Goal: Task Accomplishment & Management: Use online tool/utility

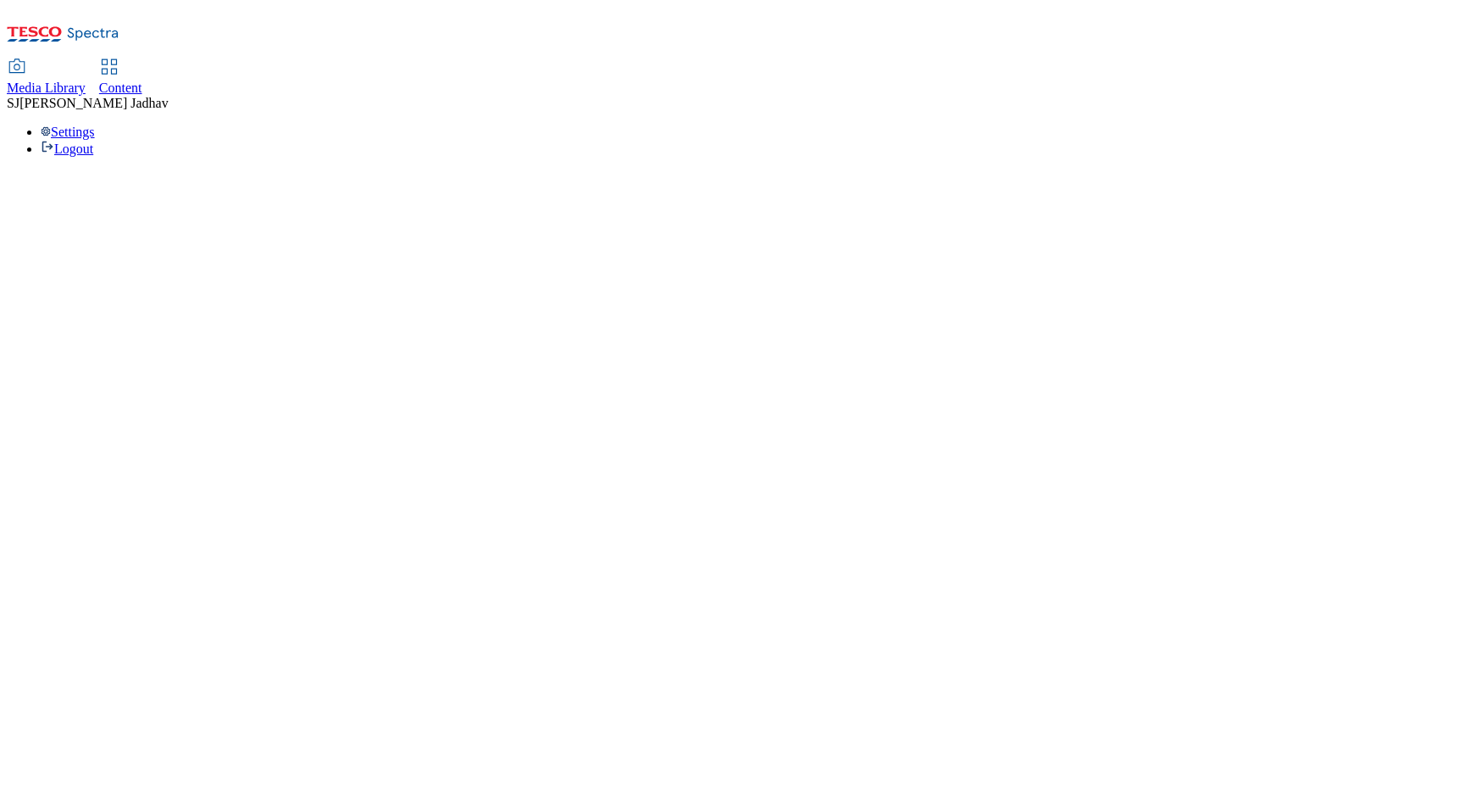
select select "flare-homepage"
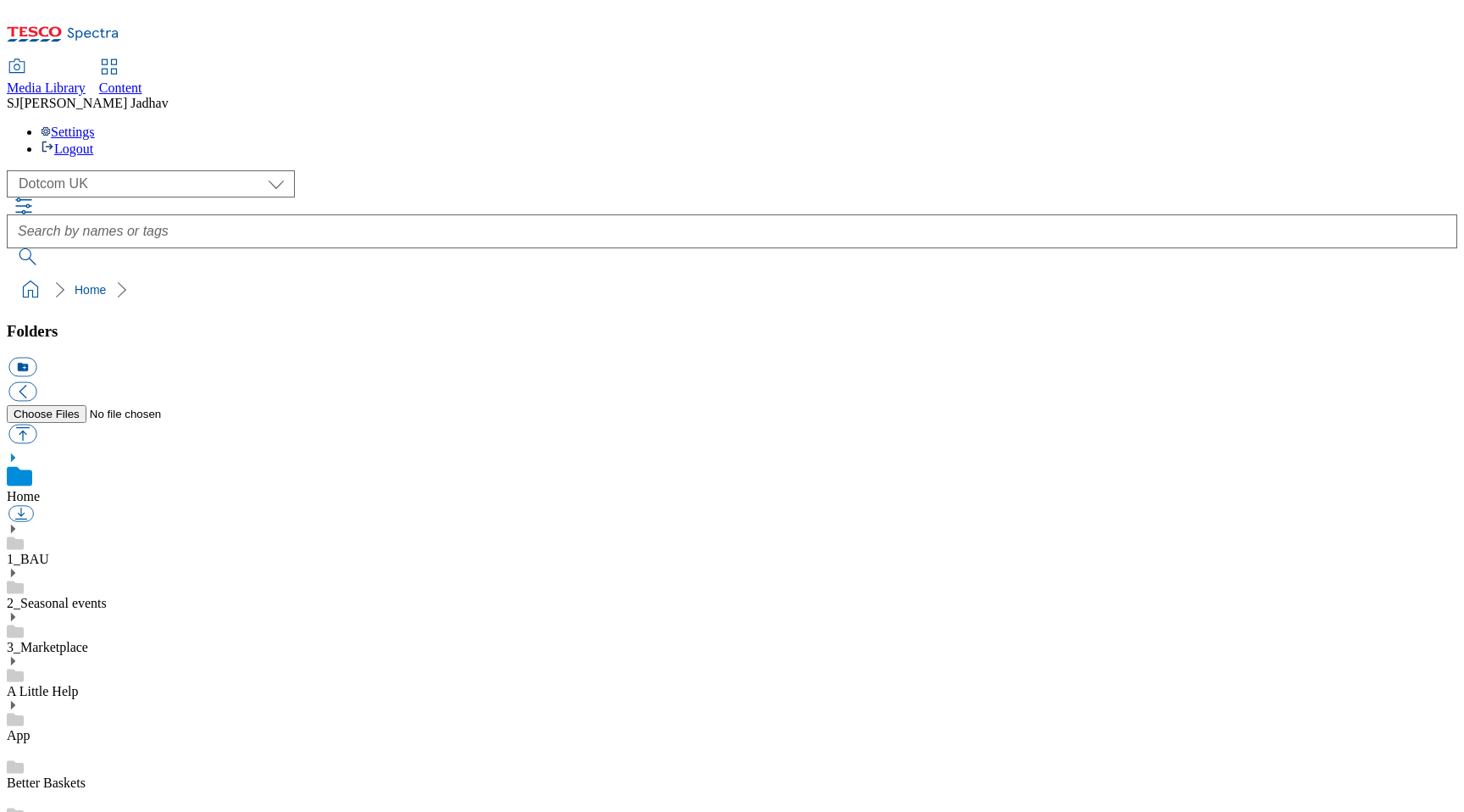
scroll to position [3, 0]
click at [142, 80] on div "Content" at bounding box center [121, 88] width 43 height 15
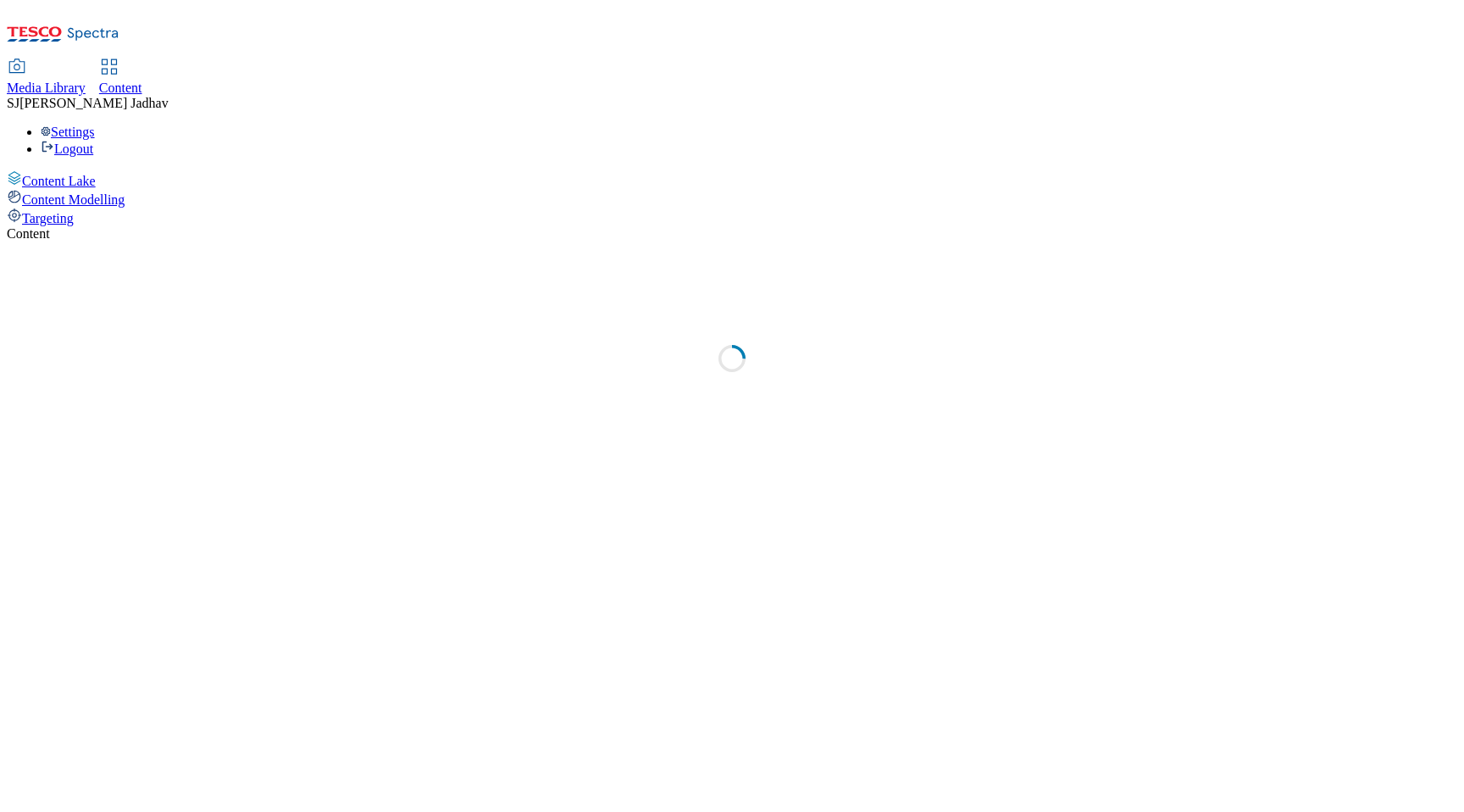
select select "ghs-uk"
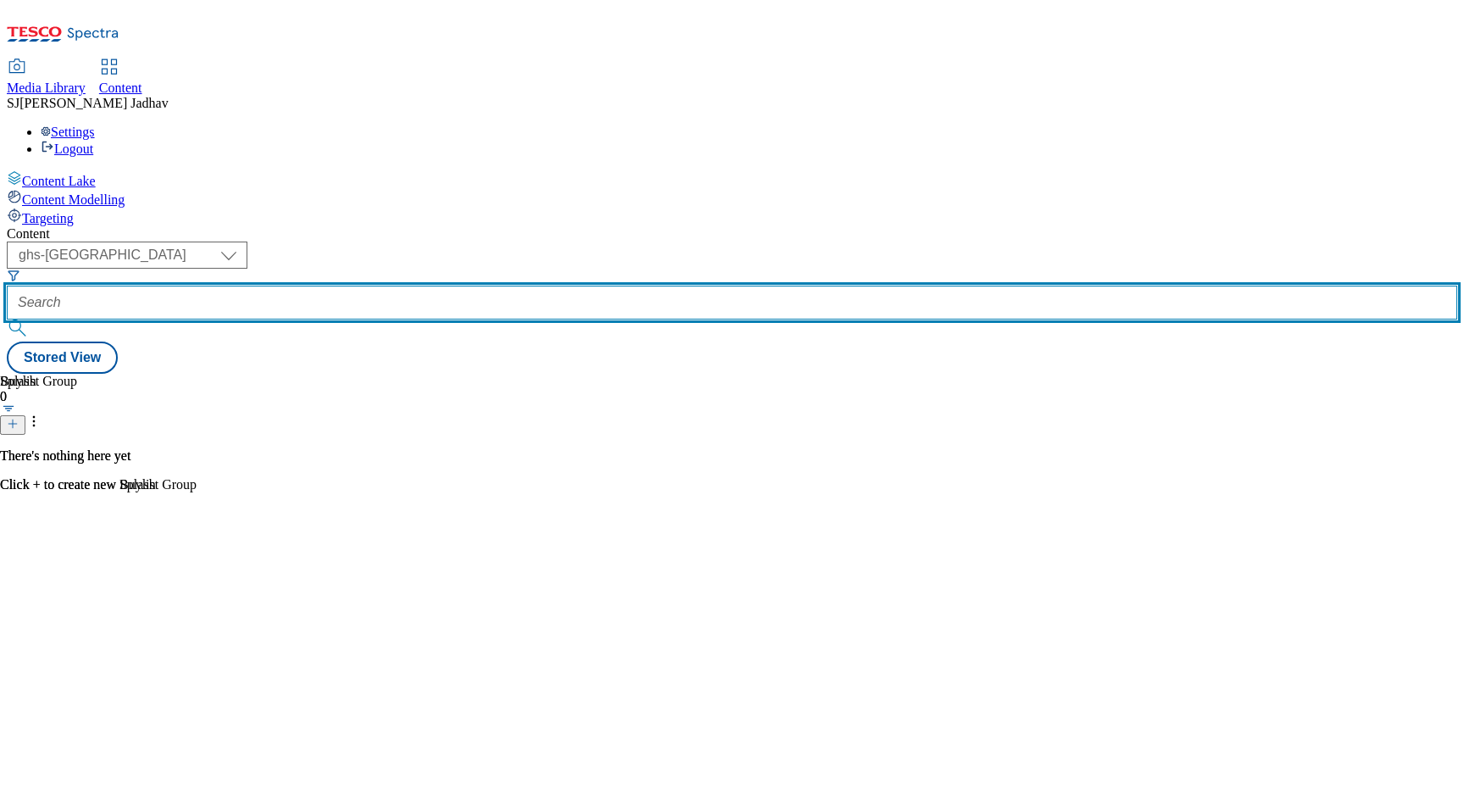
click at [437, 286] on input "text" at bounding box center [732, 302] width 1450 height 33
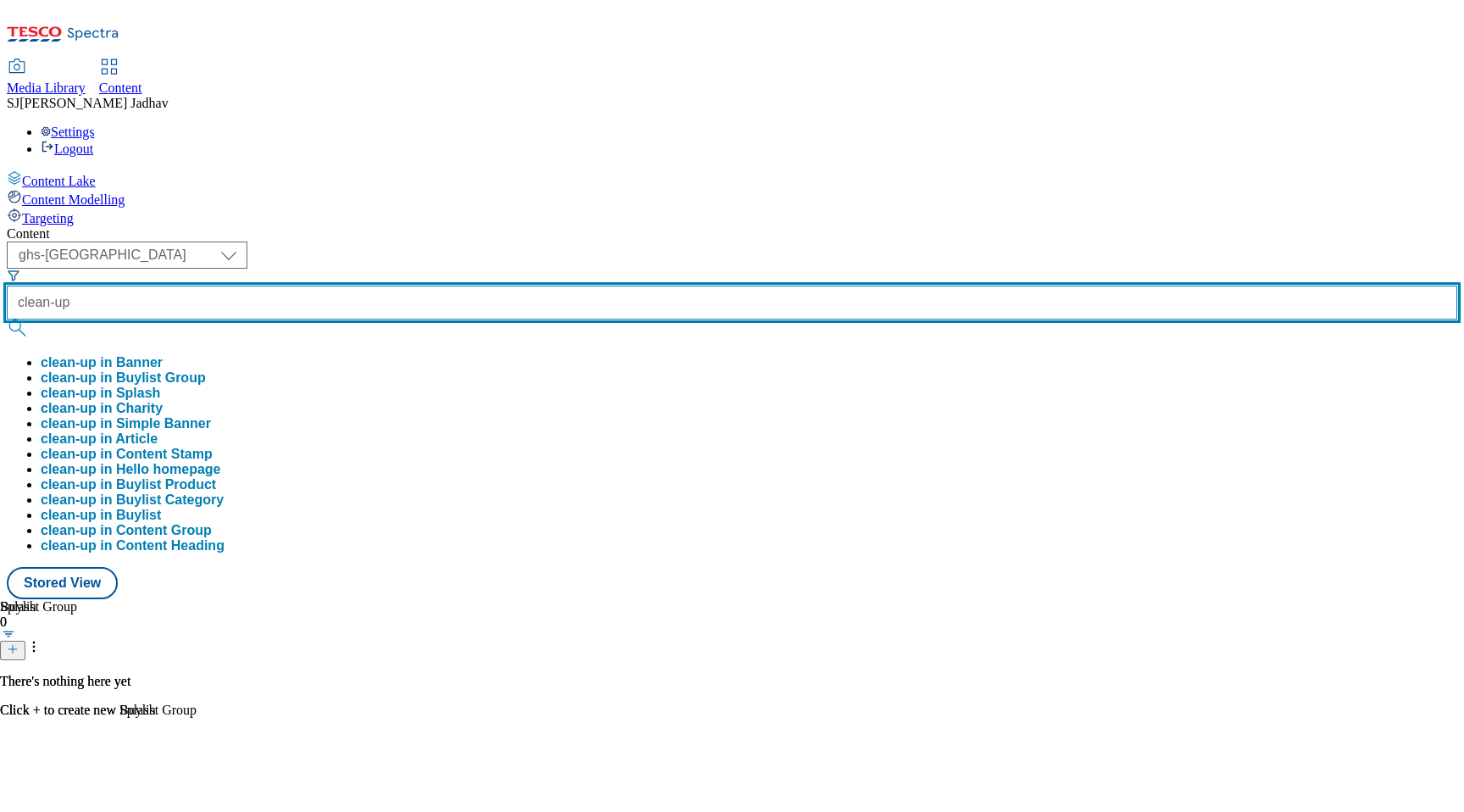
type input "clean-up"
click at [6, 319] on button "submit" at bounding box center [18, 327] width 24 height 17
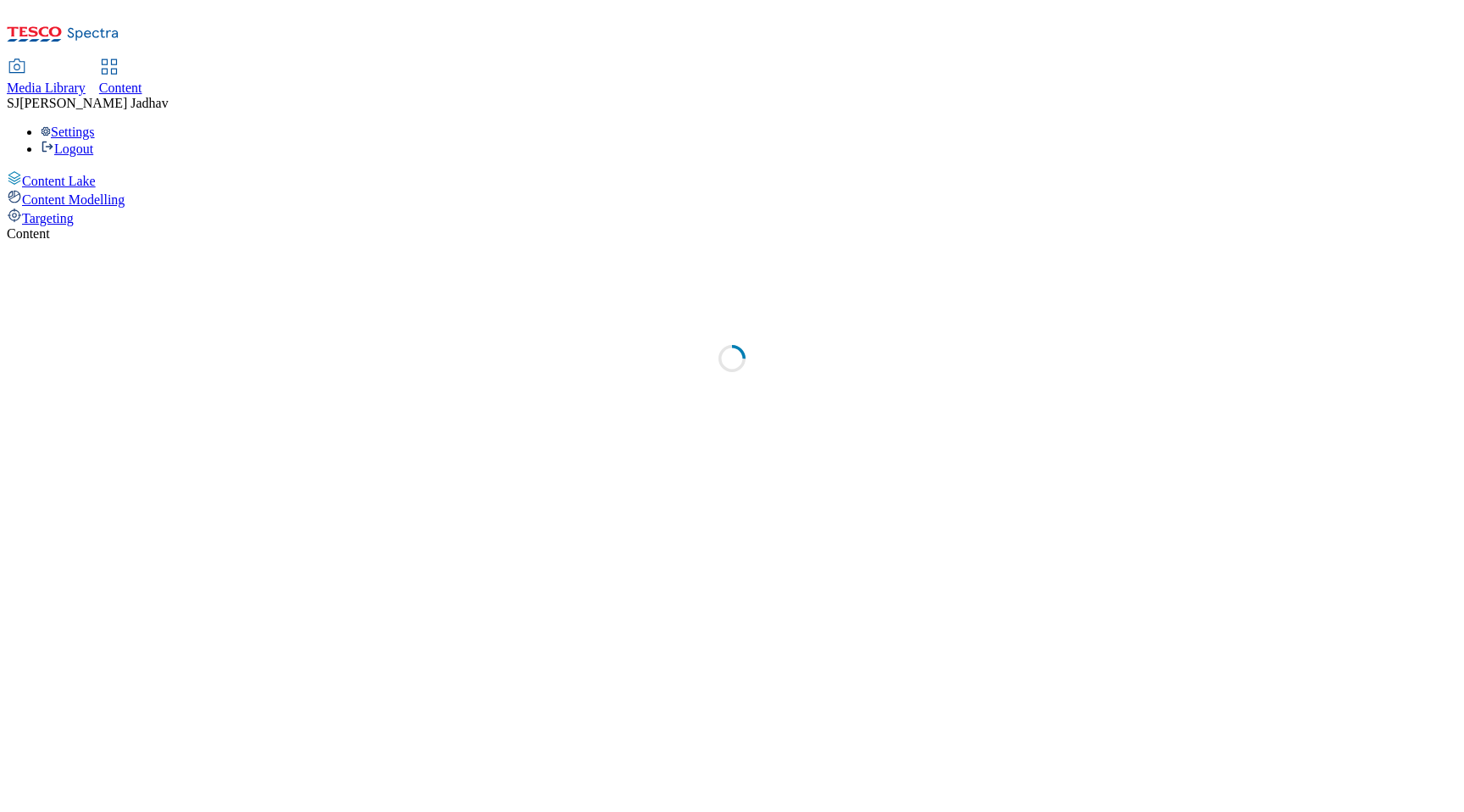
select select "ghs-[GEOGRAPHIC_DATA]"
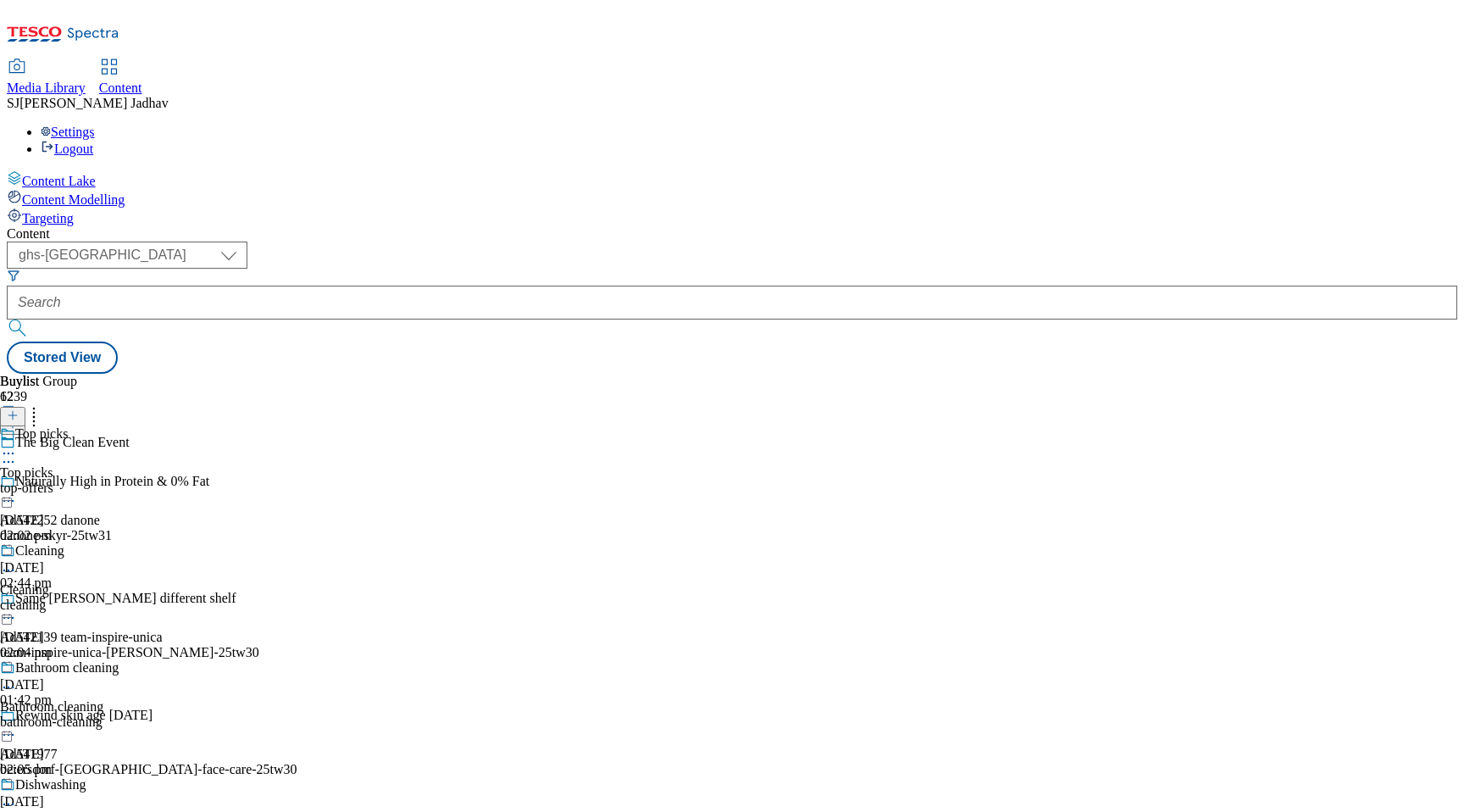
click at [179, 480] on div "top-offers" at bounding box center [90, 487] width 179 height 15
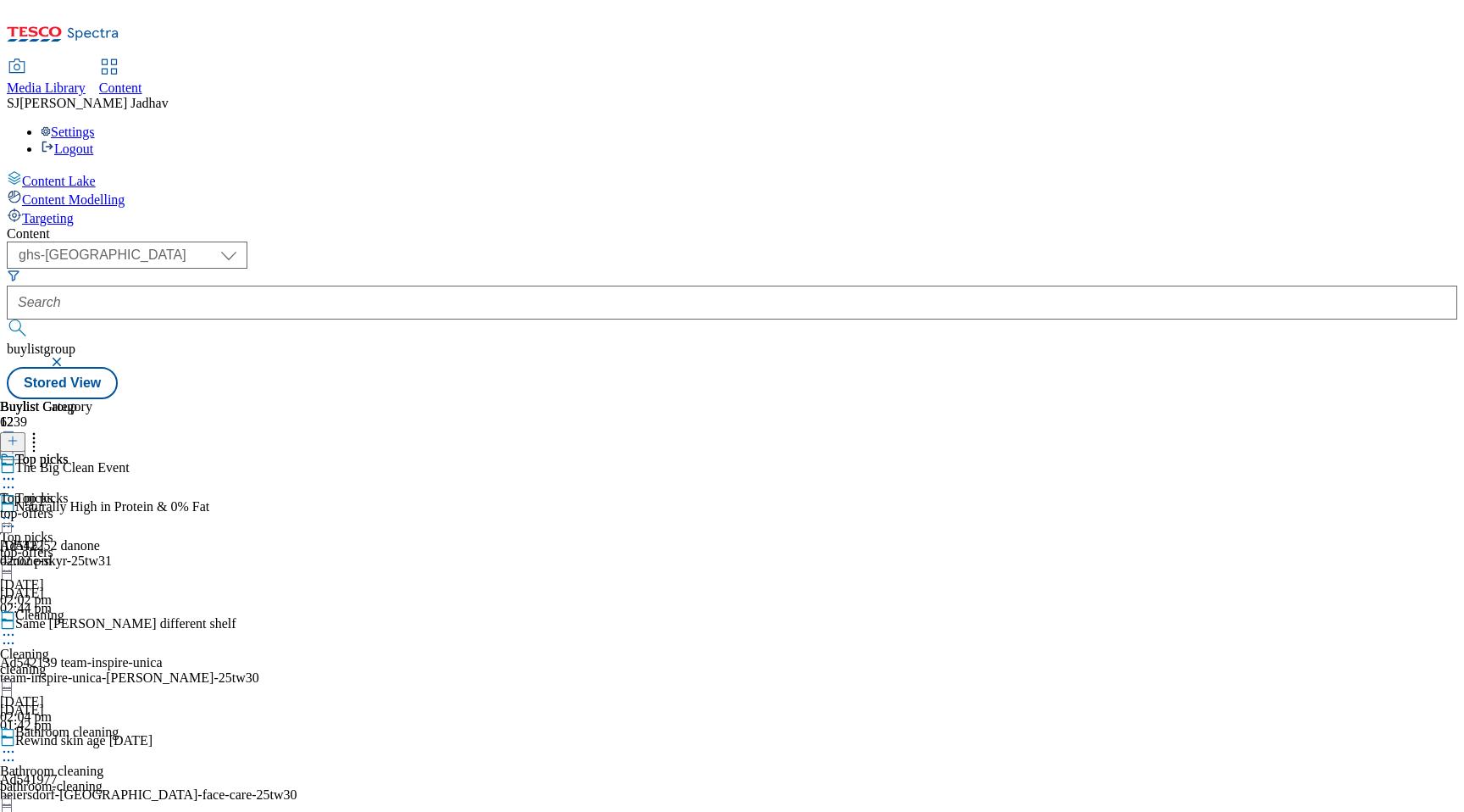
click at [179, 491] on div "Top picks Top picks top-offers 12 Sept 2025 02:02 pm" at bounding box center [90, 549] width 179 height 117
click at [92, 505] on div "top-offers" at bounding box center [46, 513] width 92 height 15
click at [17, 509] on icon at bounding box center [8, 517] width 17 height 17
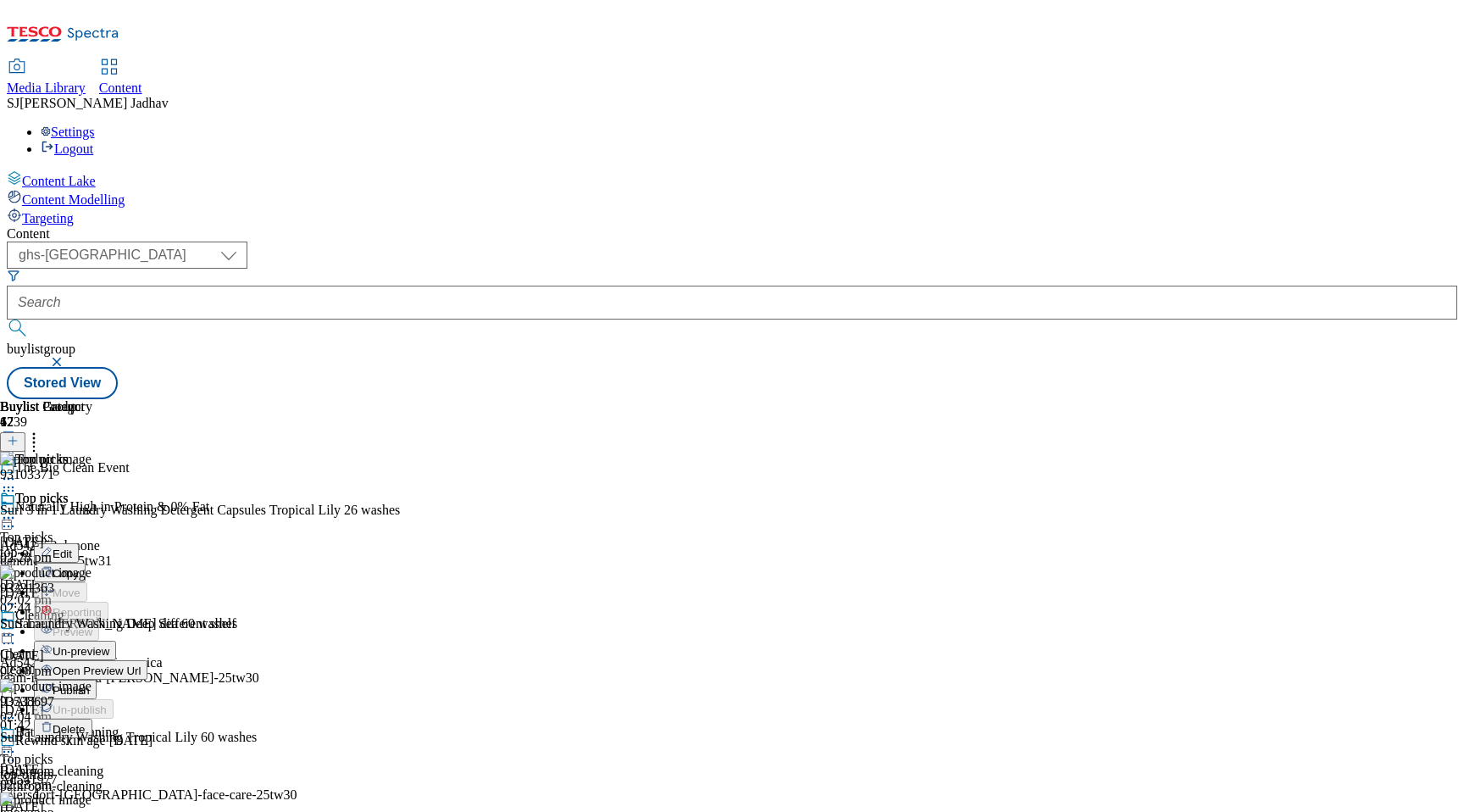
click at [90, 684] on span "Publish" at bounding box center [71, 690] width 37 height 13
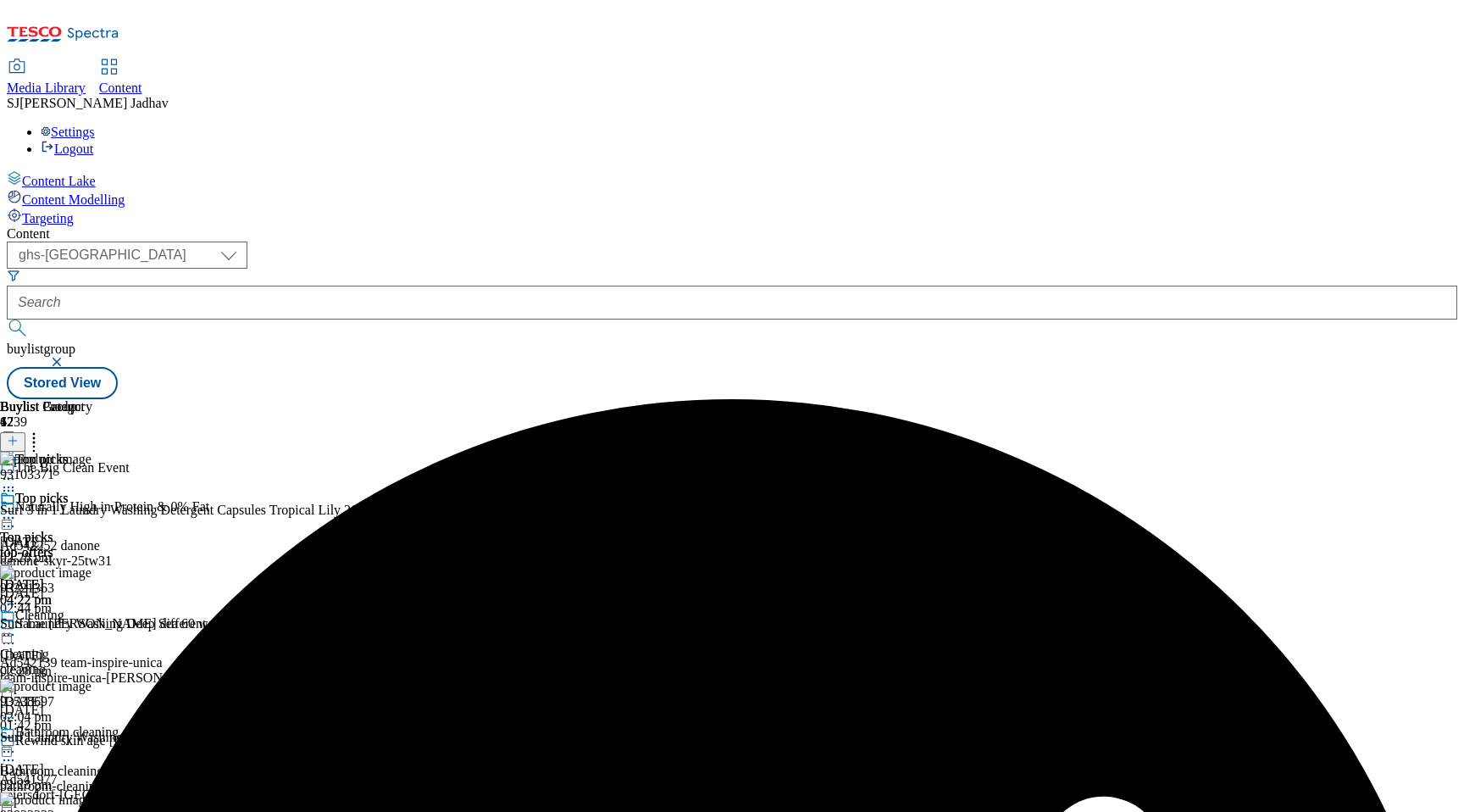
click at [10, 634] on circle at bounding box center [8, 635] width 3 height 3
click at [90, 801] on span "Publish" at bounding box center [71, 807] width 37 height 13
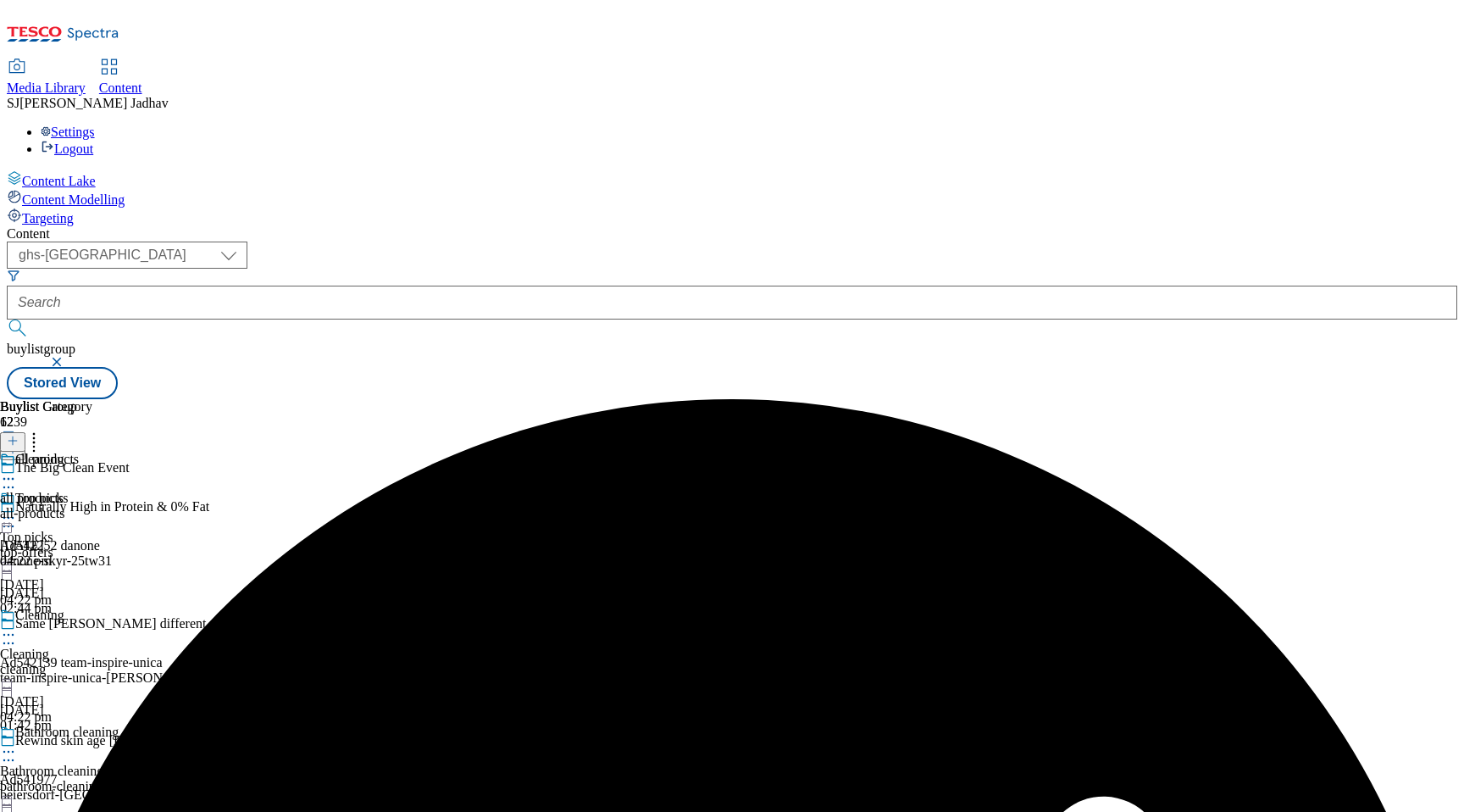
scroll to position [150, 0]
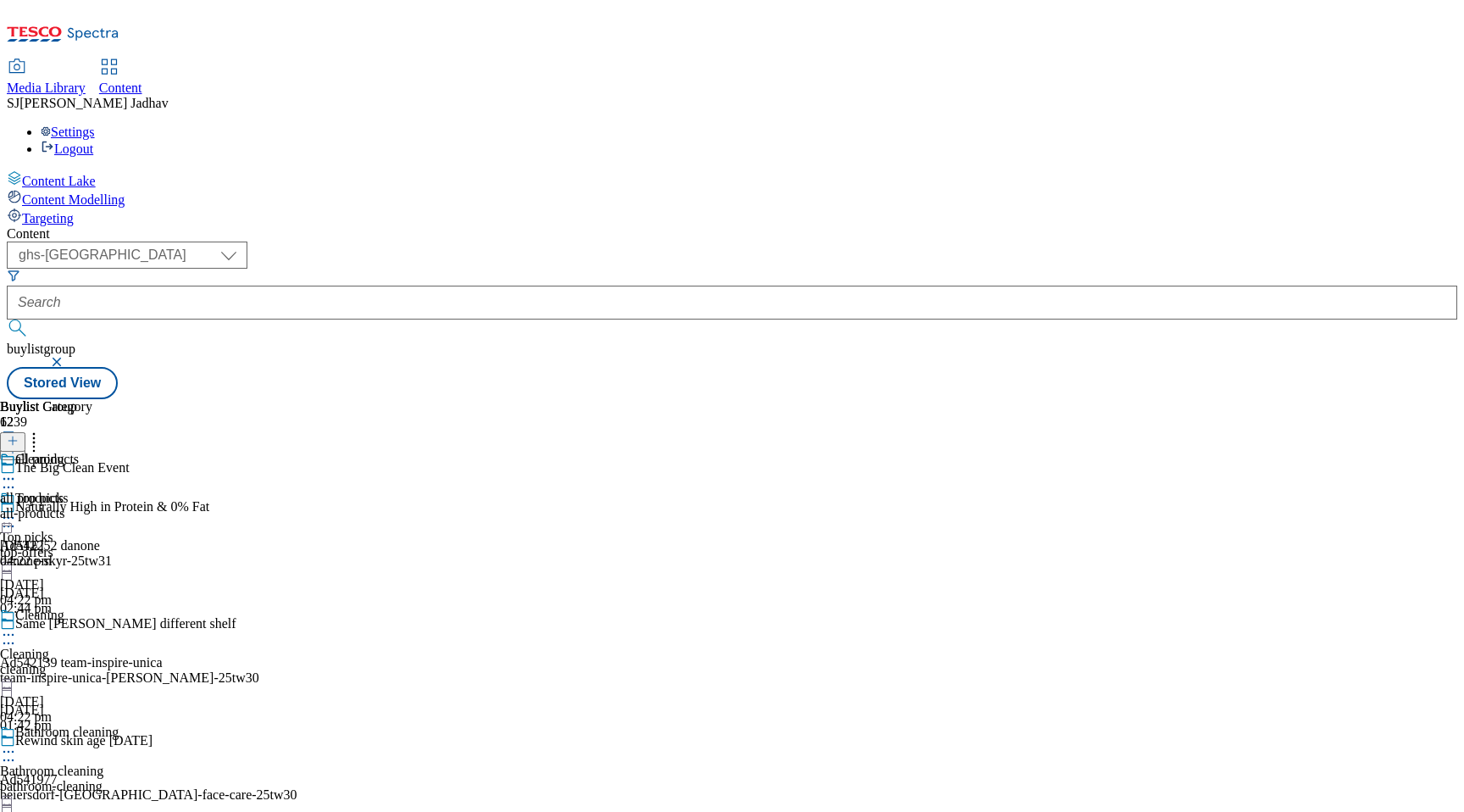
click at [10, 751] on circle at bounding box center [8, 751] width 3 height 3
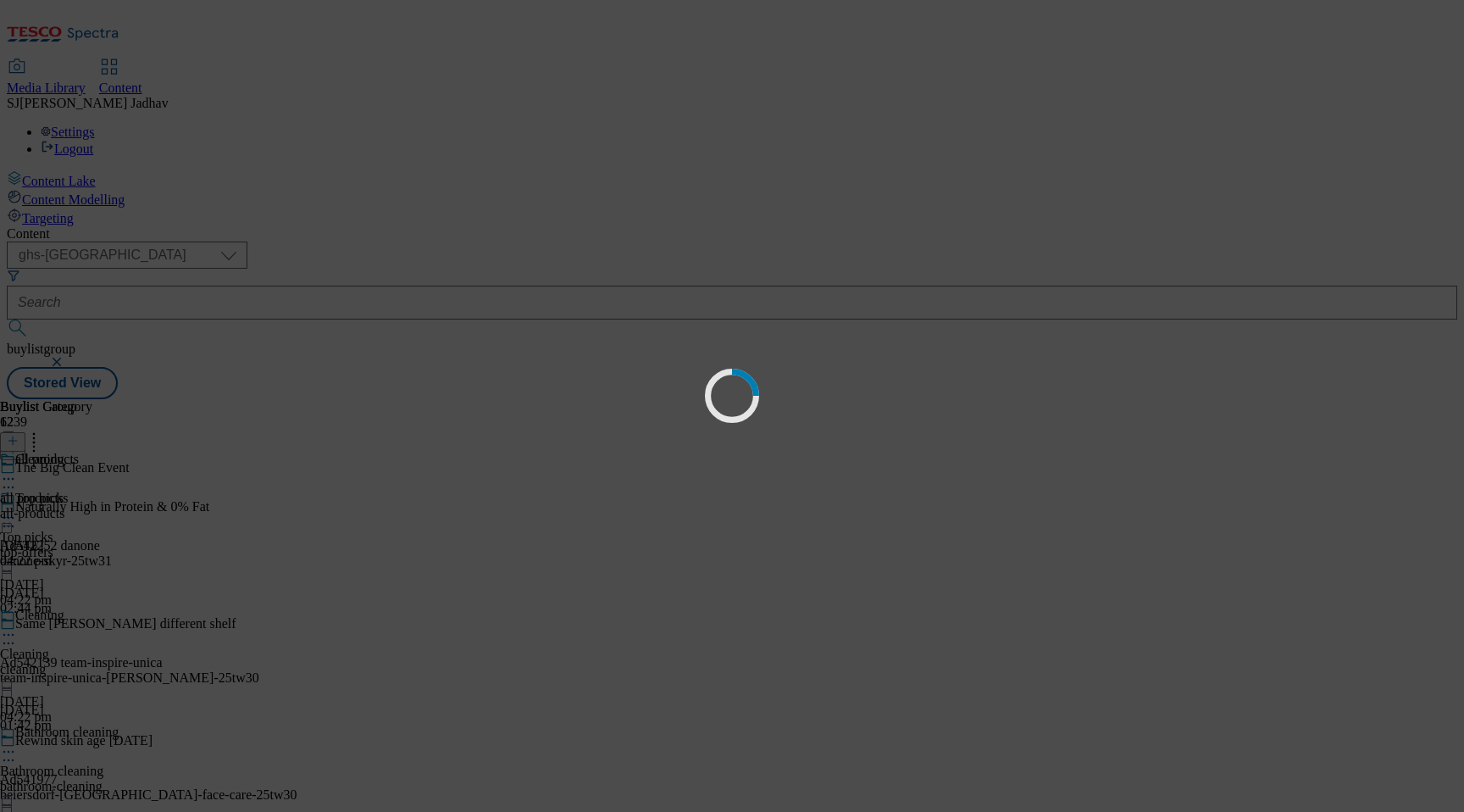
scroll to position [0, 0]
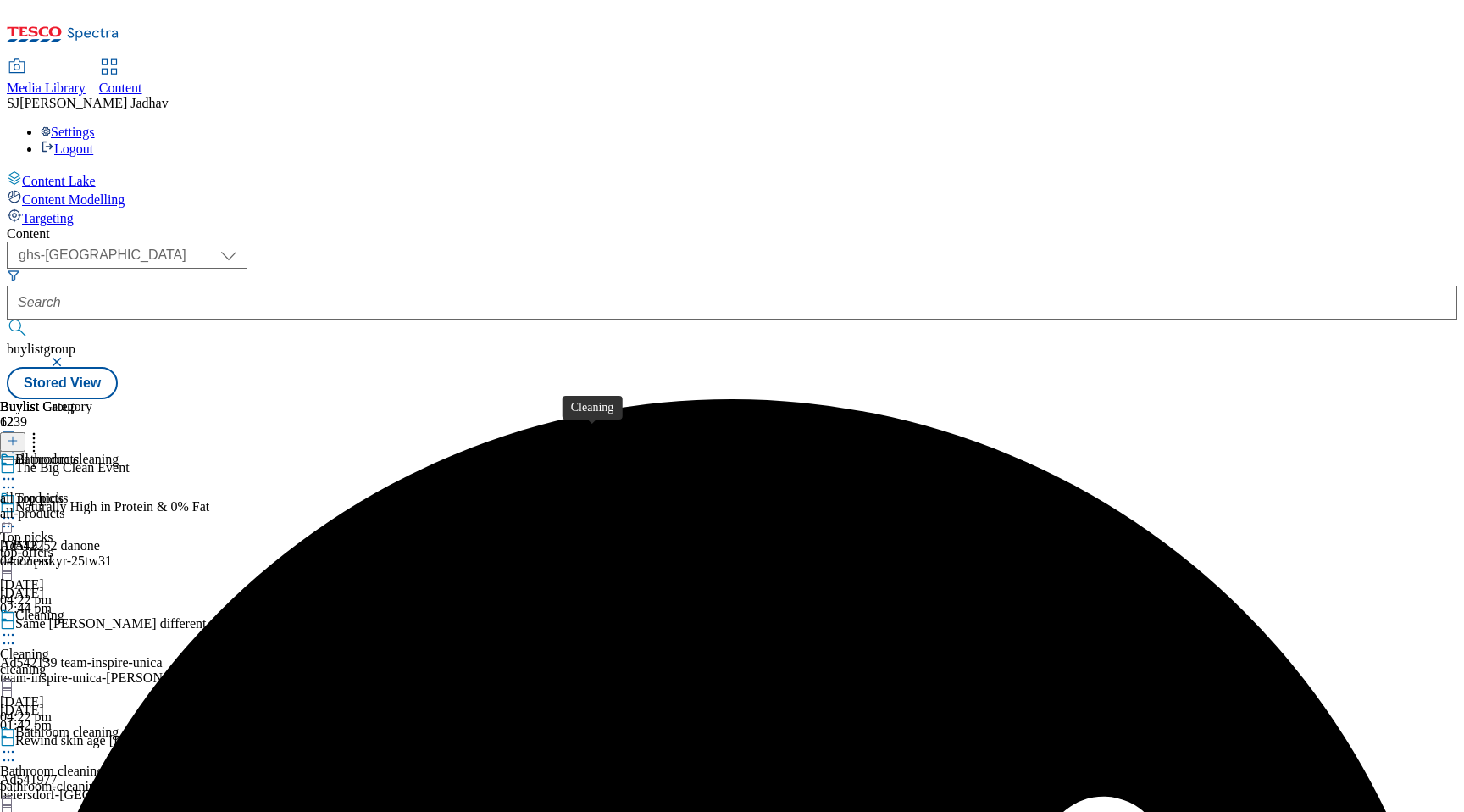
scroll to position [237, 0]
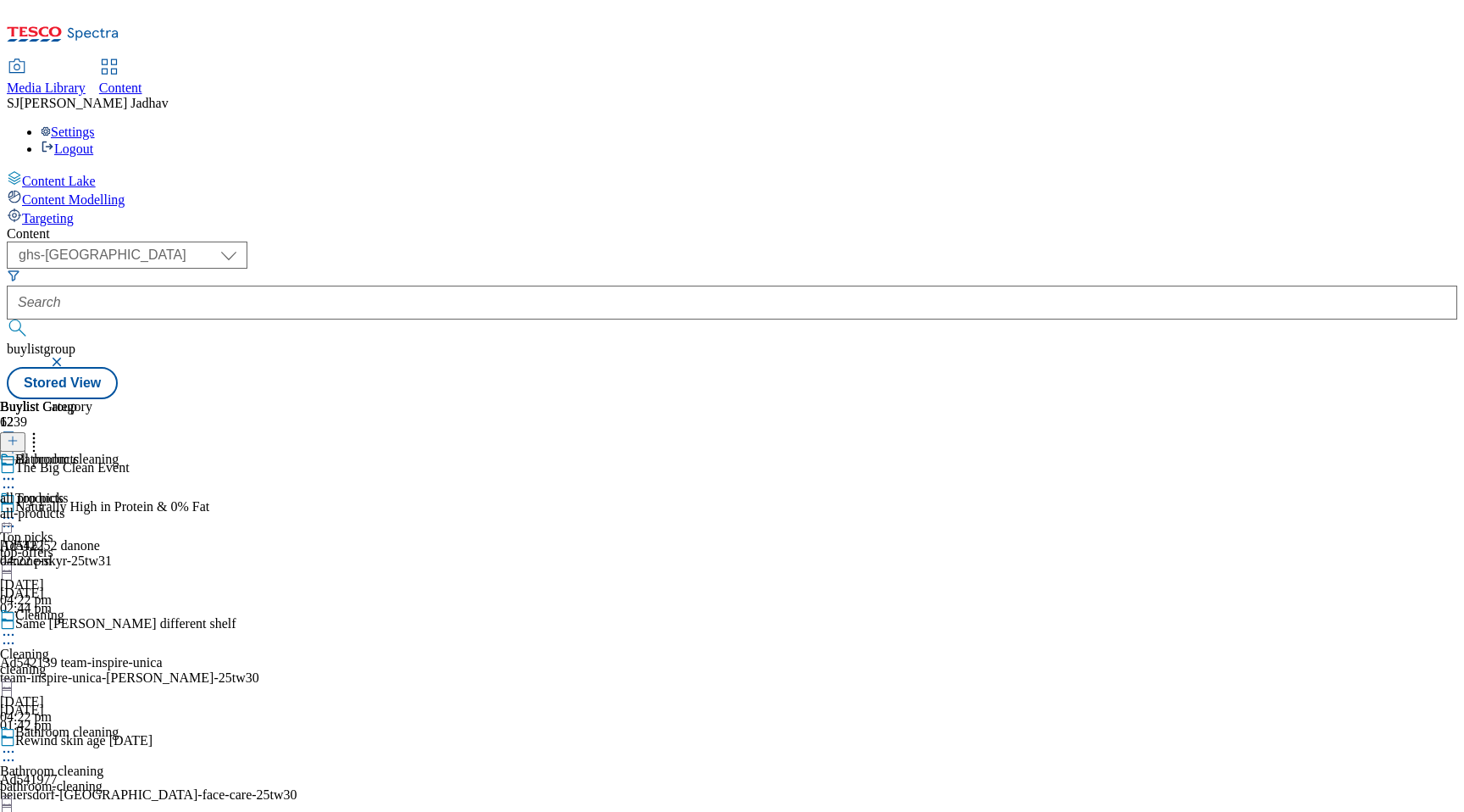
scroll to position [352, 0]
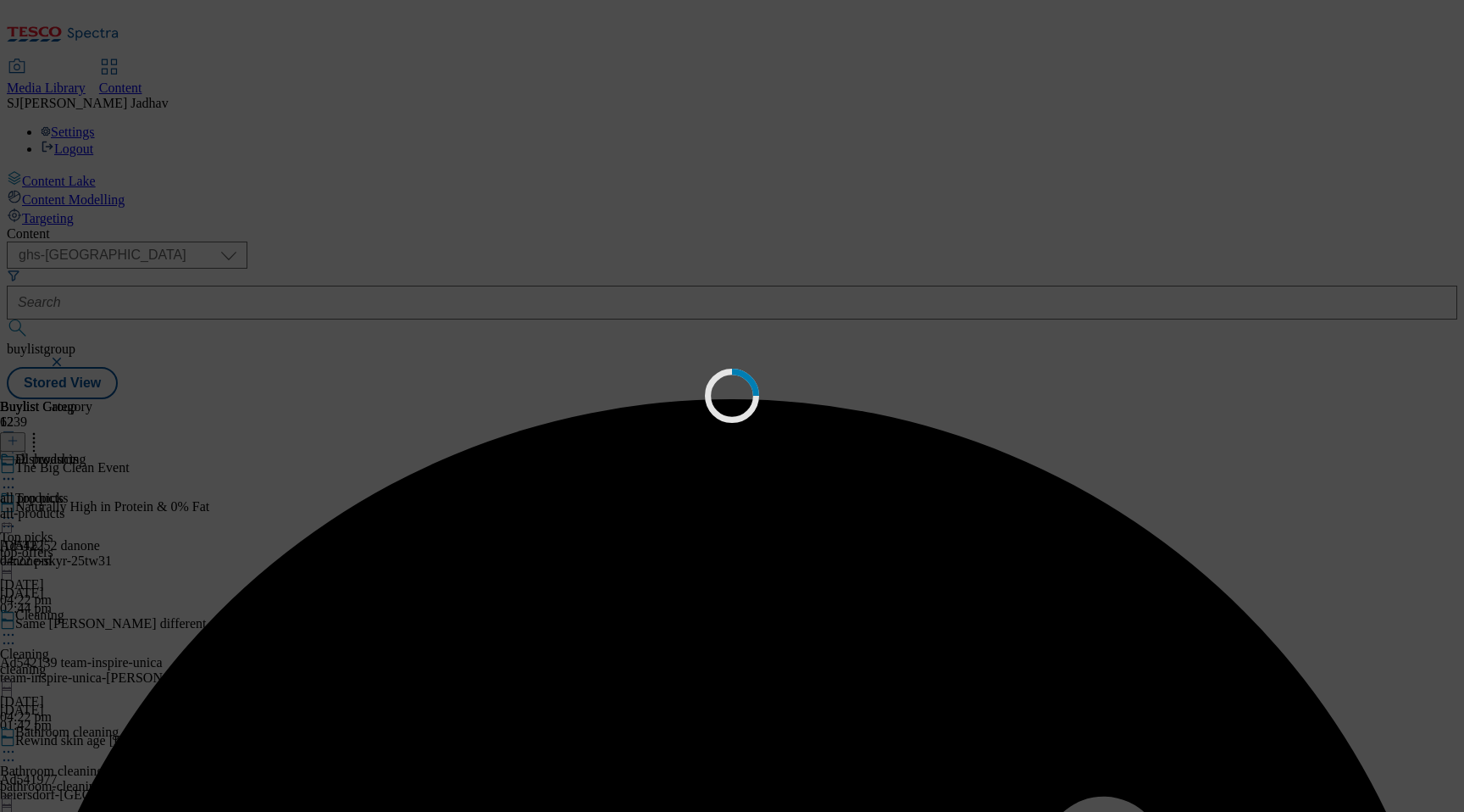
scroll to position [0, 0]
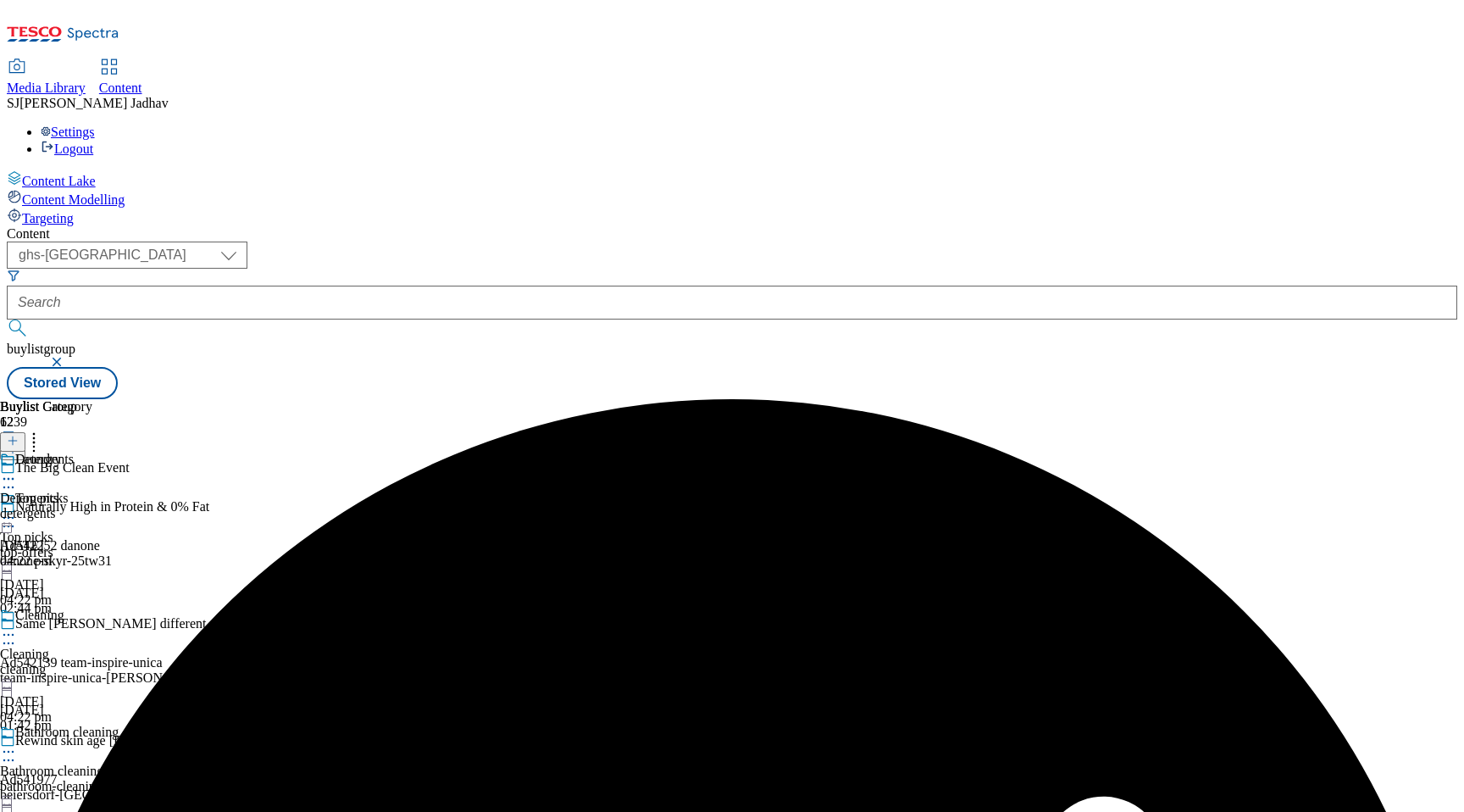
scroll to position [590, 0]
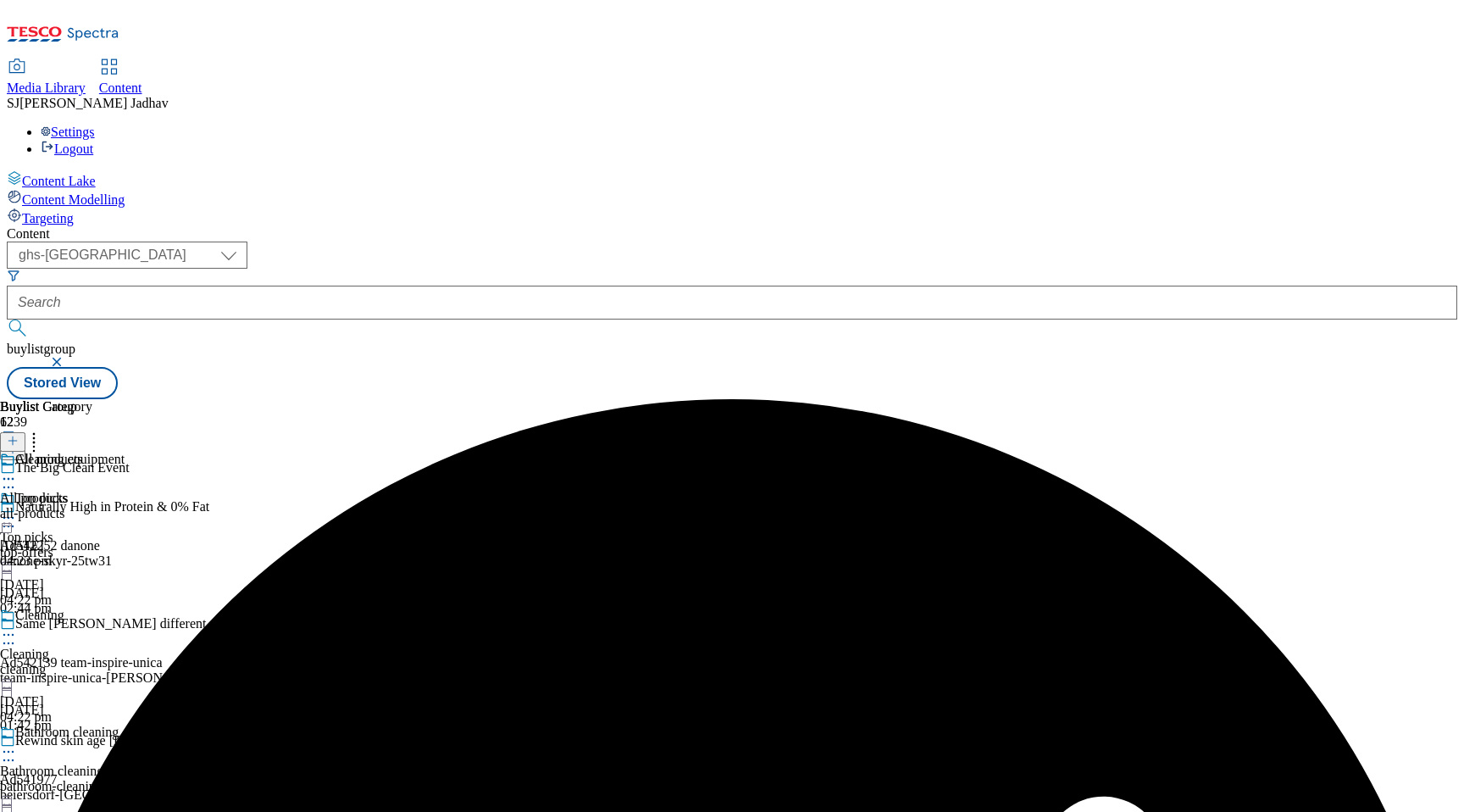
scroll to position [910, 0]
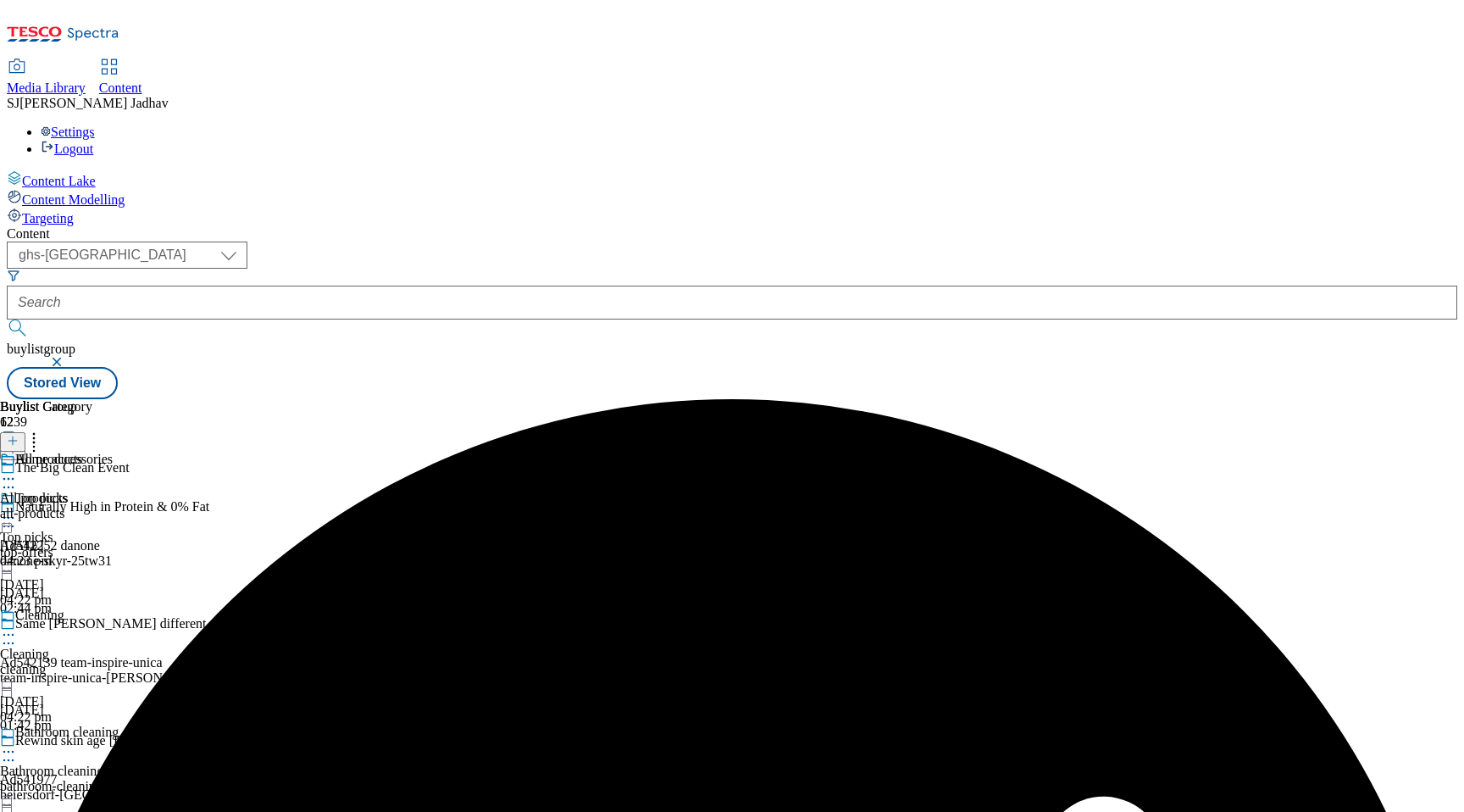
scroll to position [1511, 0]
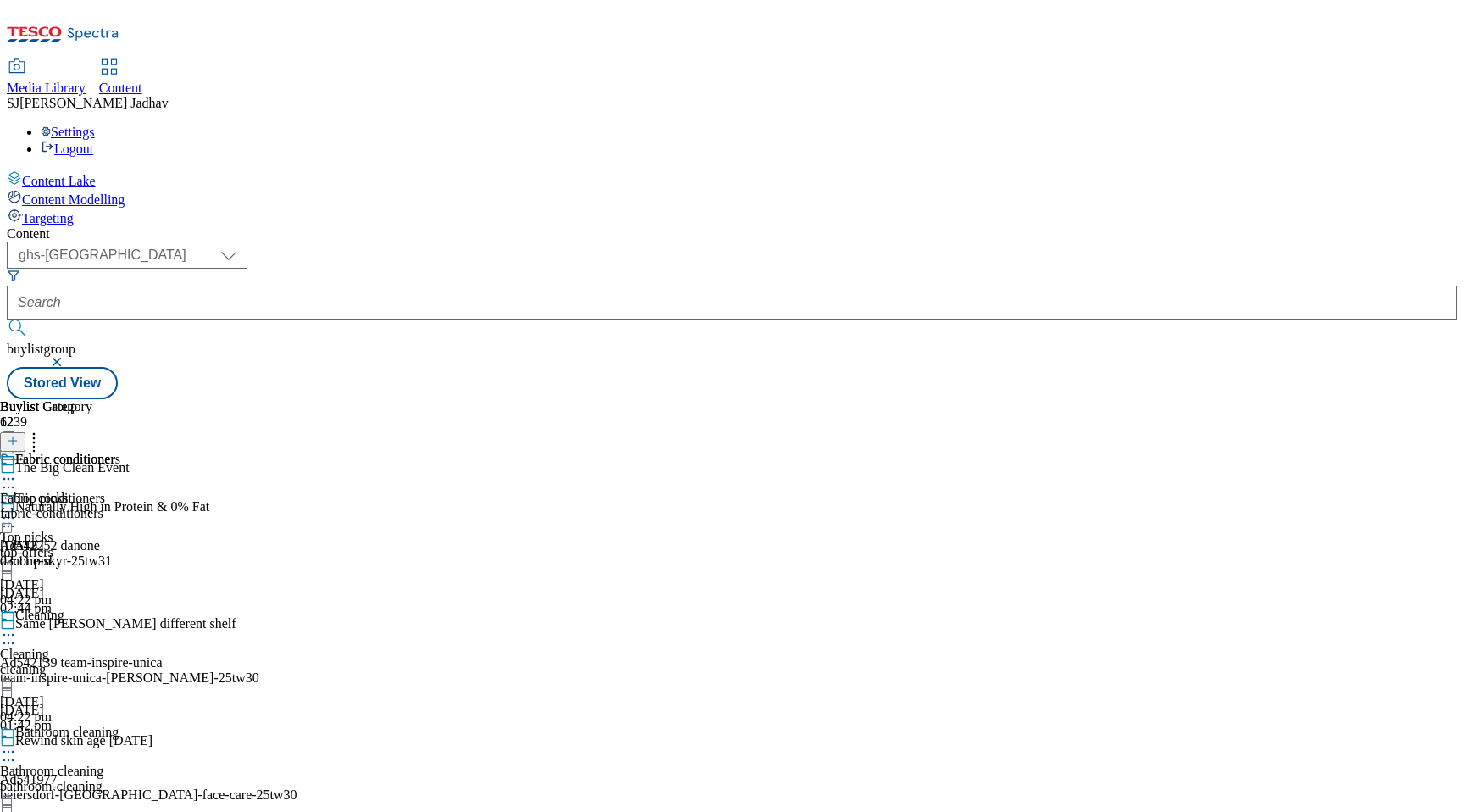
scroll to position [1292, 0]
click at [17, 470] on icon at bounding box center [8, 478] width 17 height 17
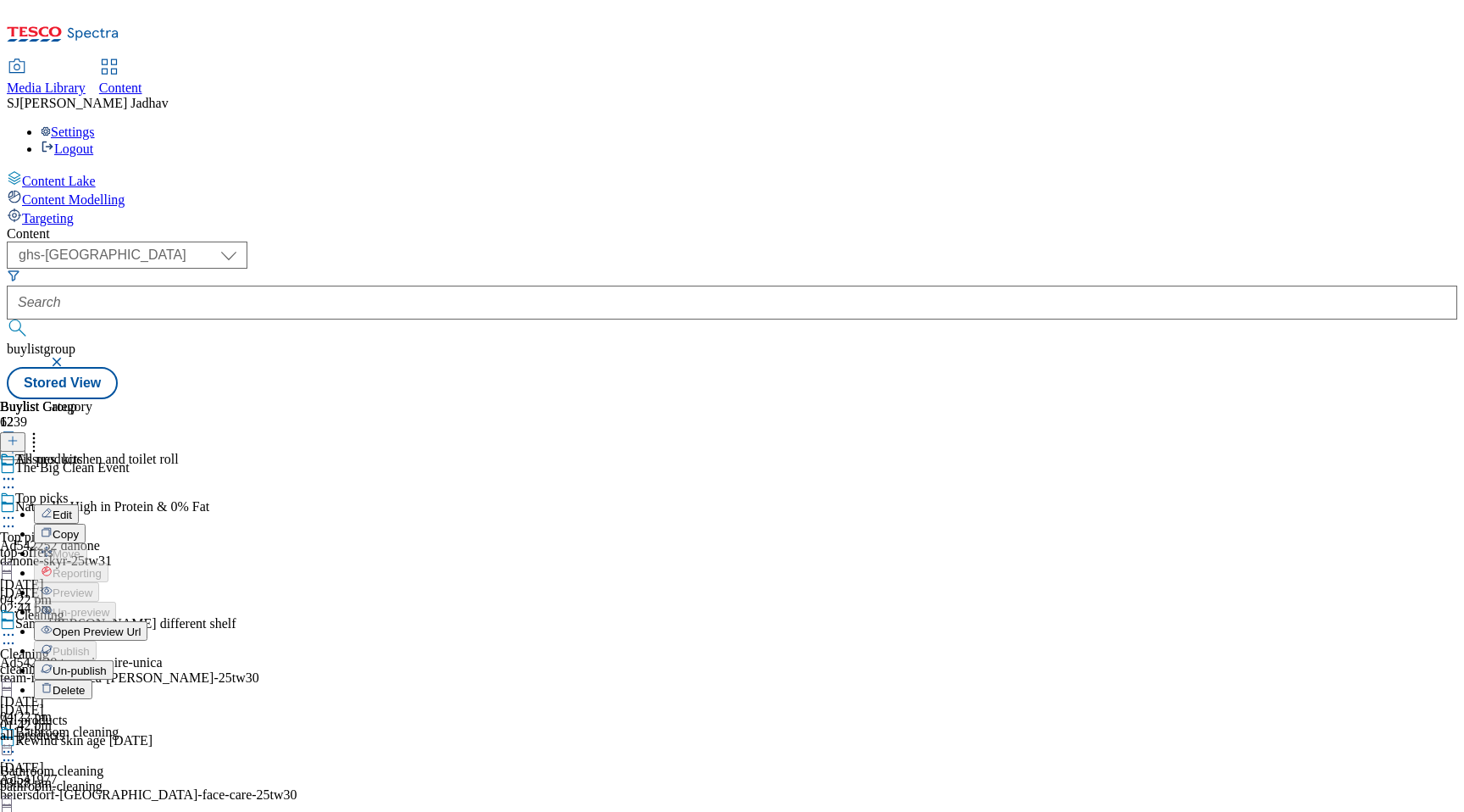
click at [107, 665] on span "Un-publish" at bounding box center [80, 671] width 54 height 13
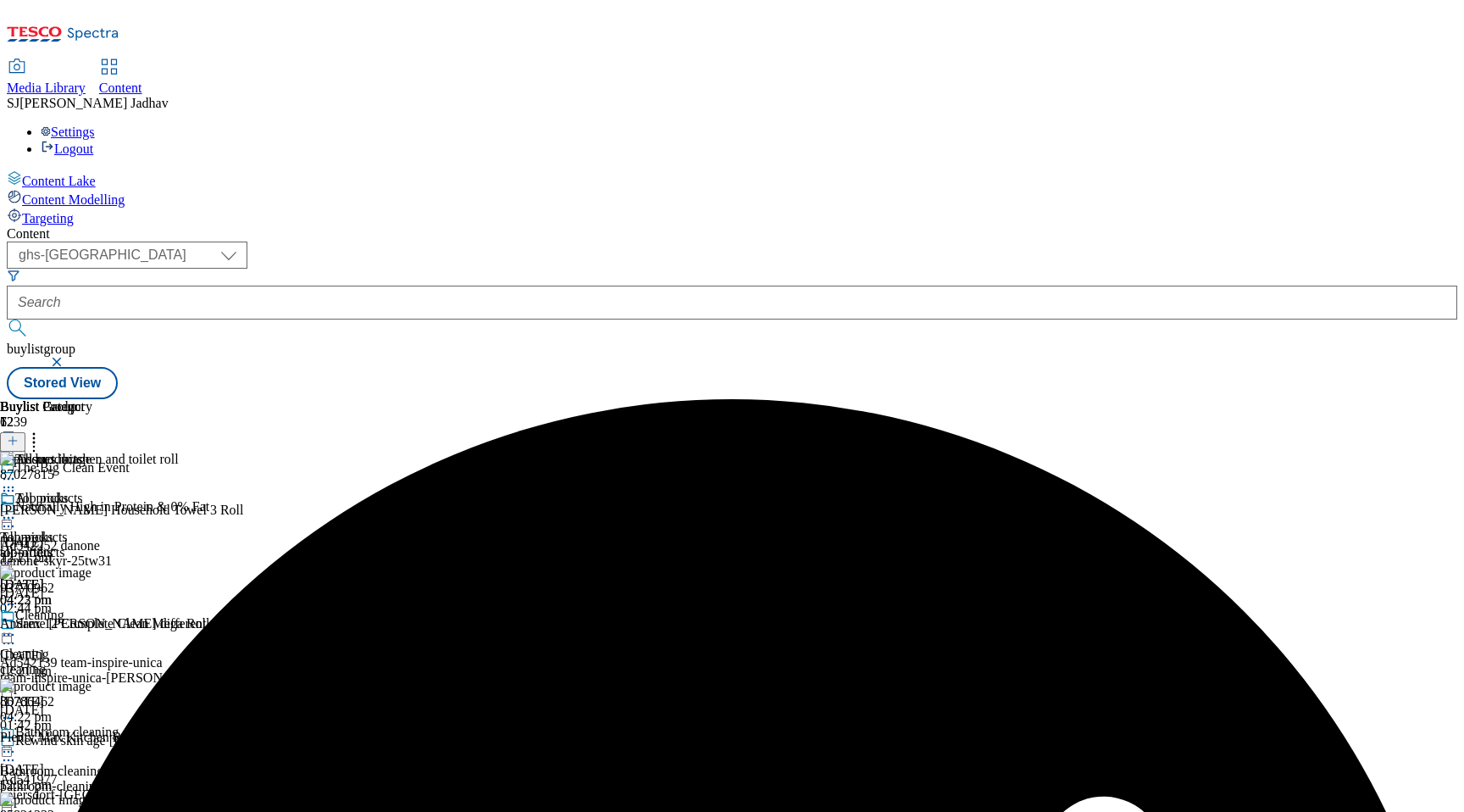
click at [17, 509] on icon at bounding box center [8, 517] width 17 height 17
click at [109, 645] on span "Un-preview" at bounding box center [80, 651] width 57 height 13
click at [17, 470] on icon at bounding box center [8, 478] width 17 height 17
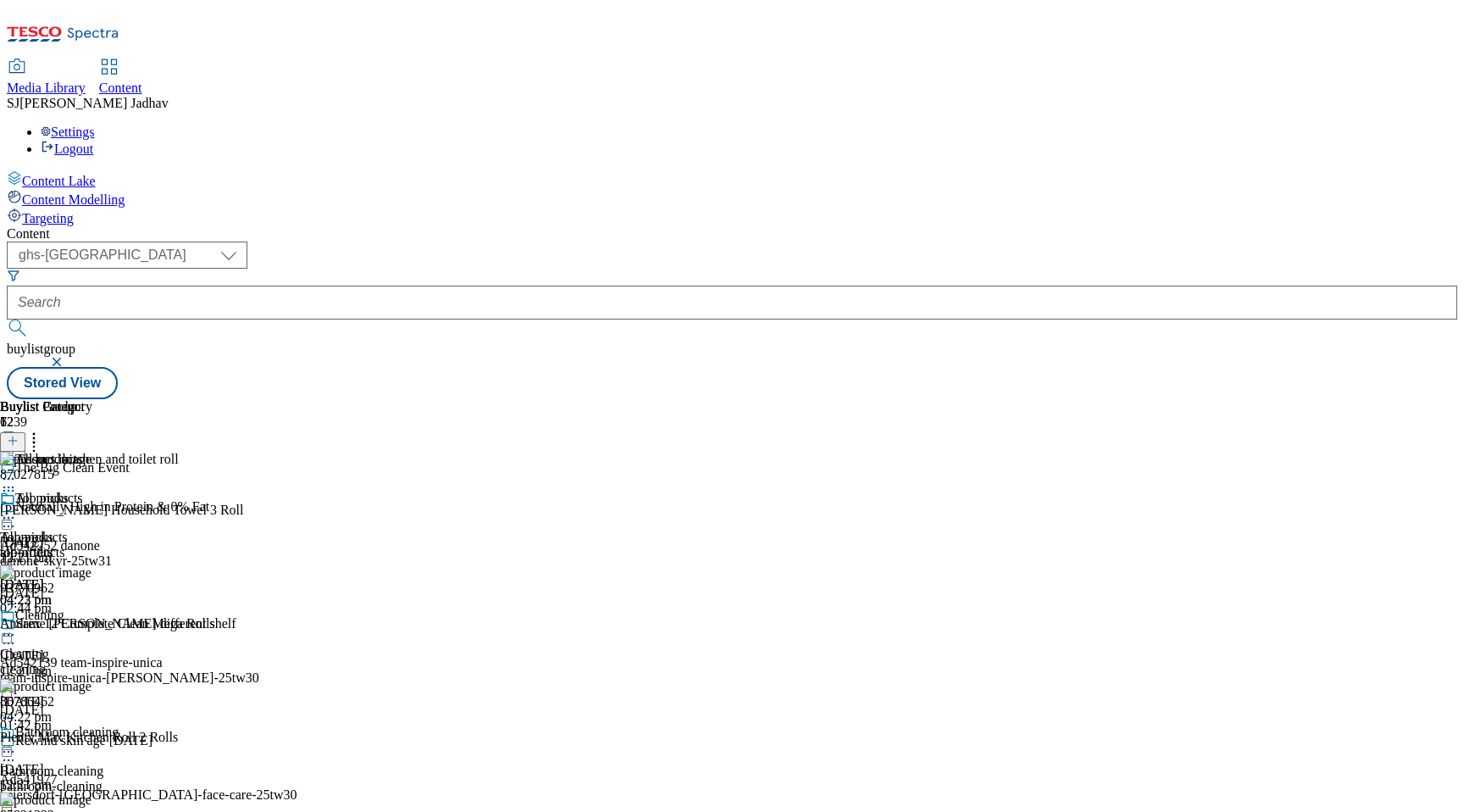
click at [92, 500] on div "All products All products all-products 12 Sept 2025 04:23 pm" at bounding box center [46, 549] width 92 height 117
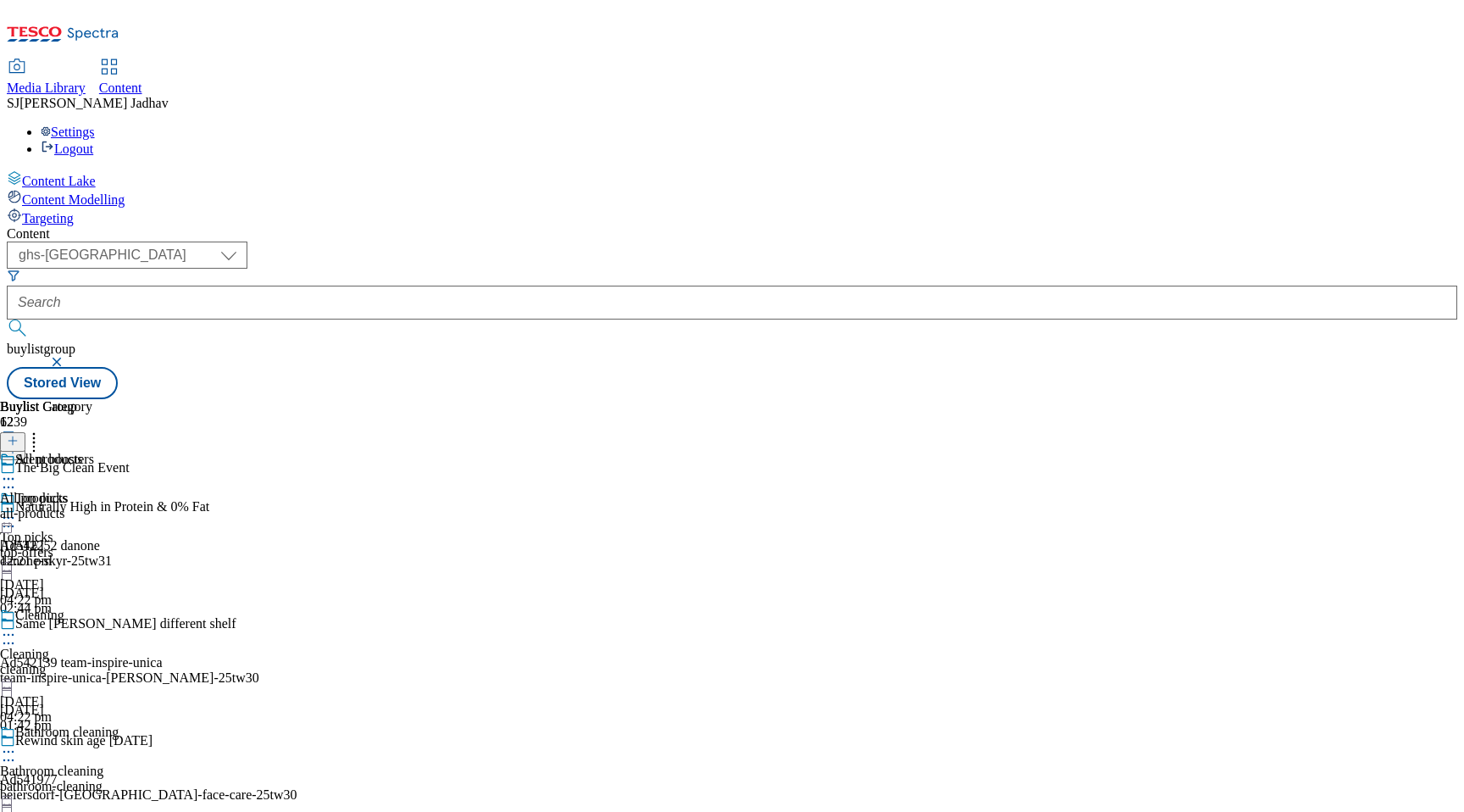
scroll to position [1464, 0]
click at [17, 470] on icon at bounding box center [8, 478] width 17 height 17
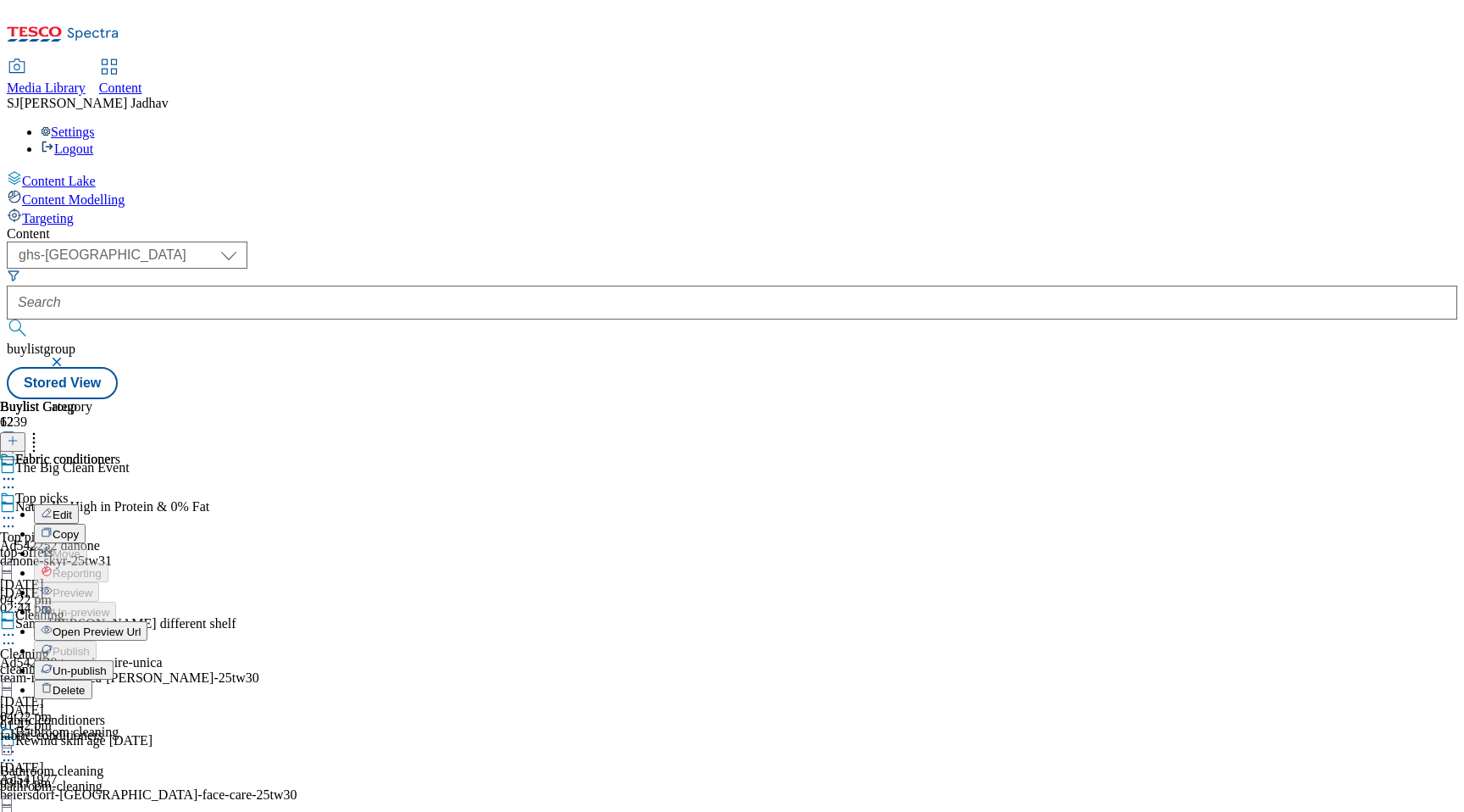
click at [107, 665] on span "Un-publish" at bounding box center [80, 671] width 54 height 13
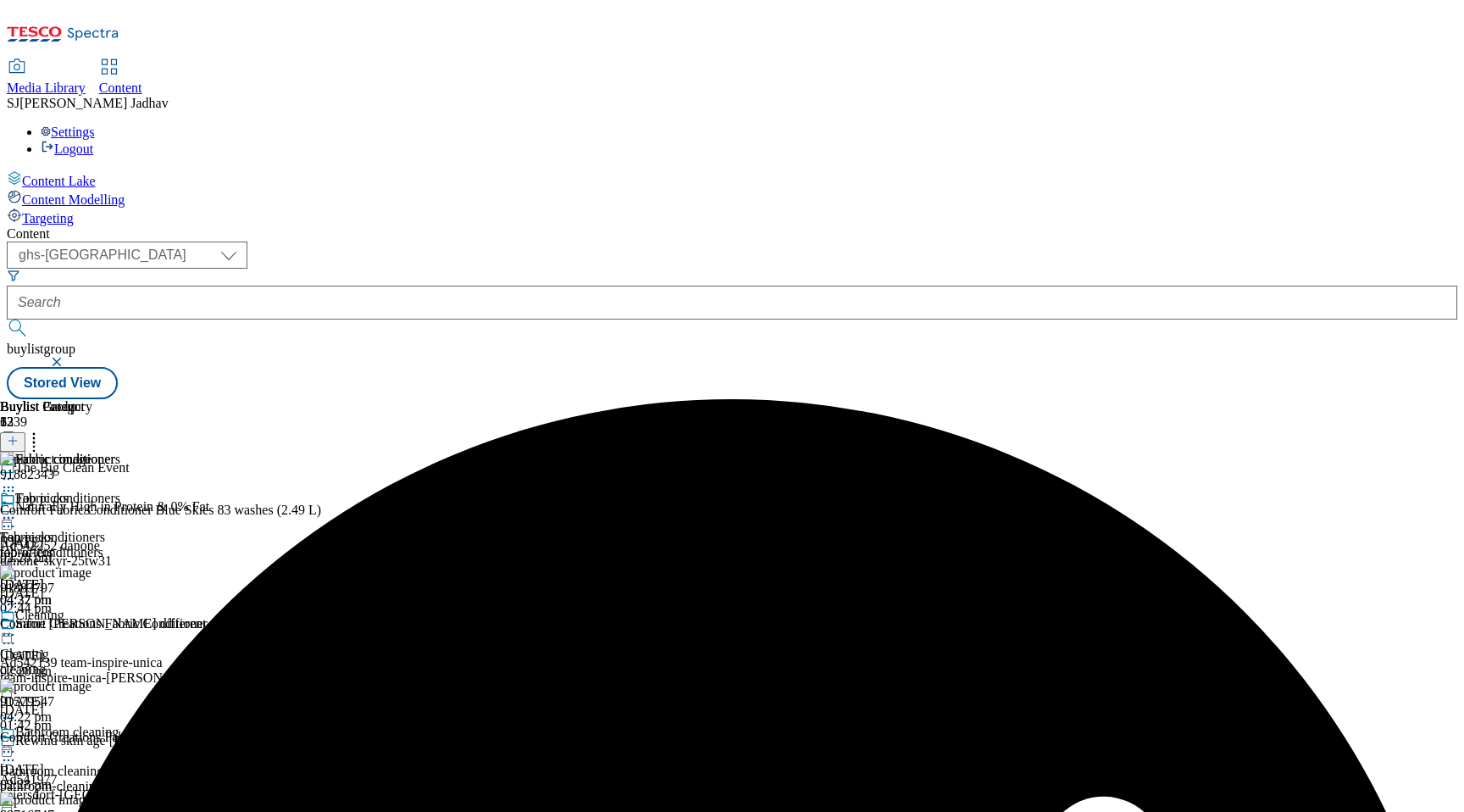
click at [14, 517] on circle at bounding box center [13, 518] width 3 height 3
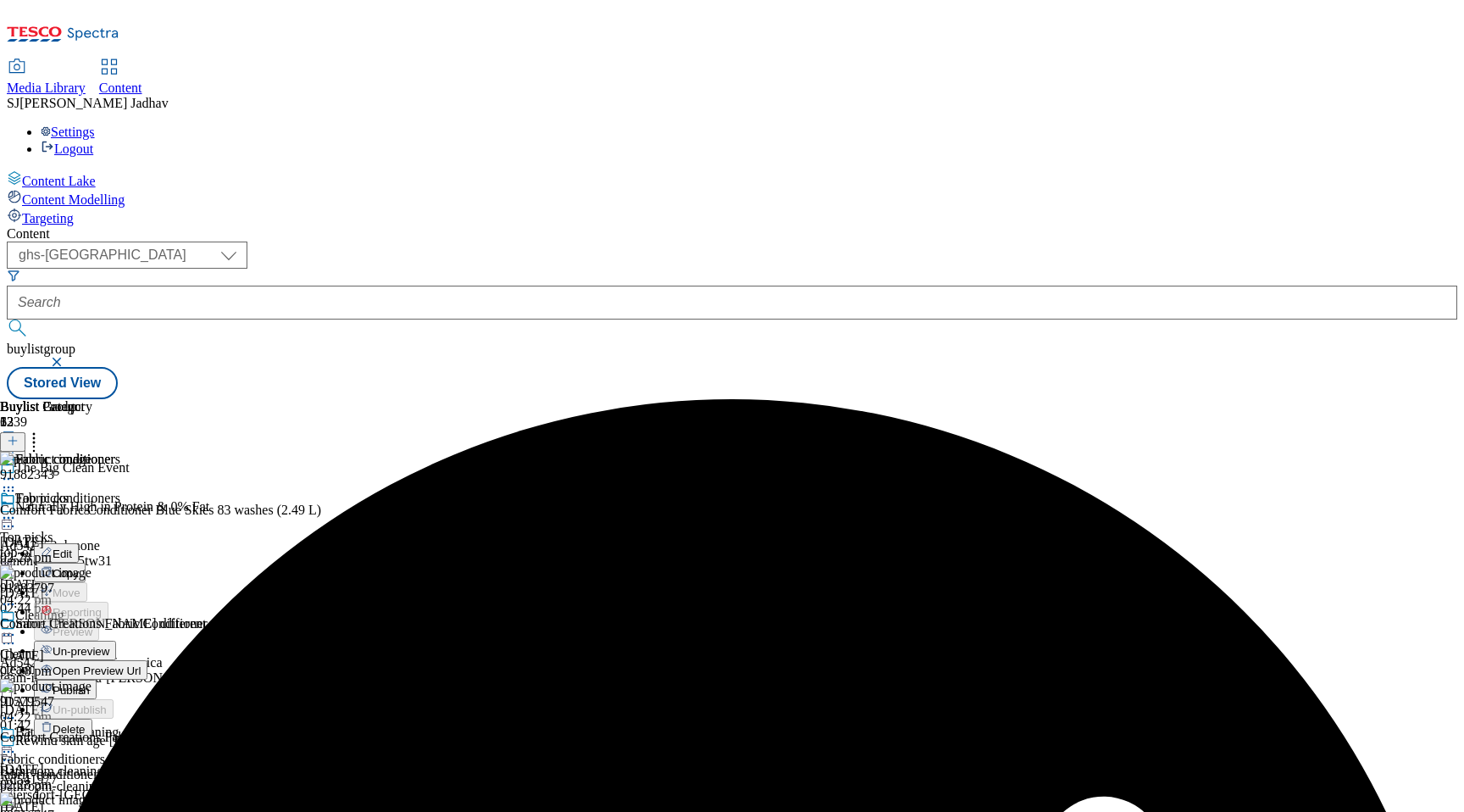
click at [109, 645] on span "Un-preview" at bounding box center [80, 651] width 57 height 13
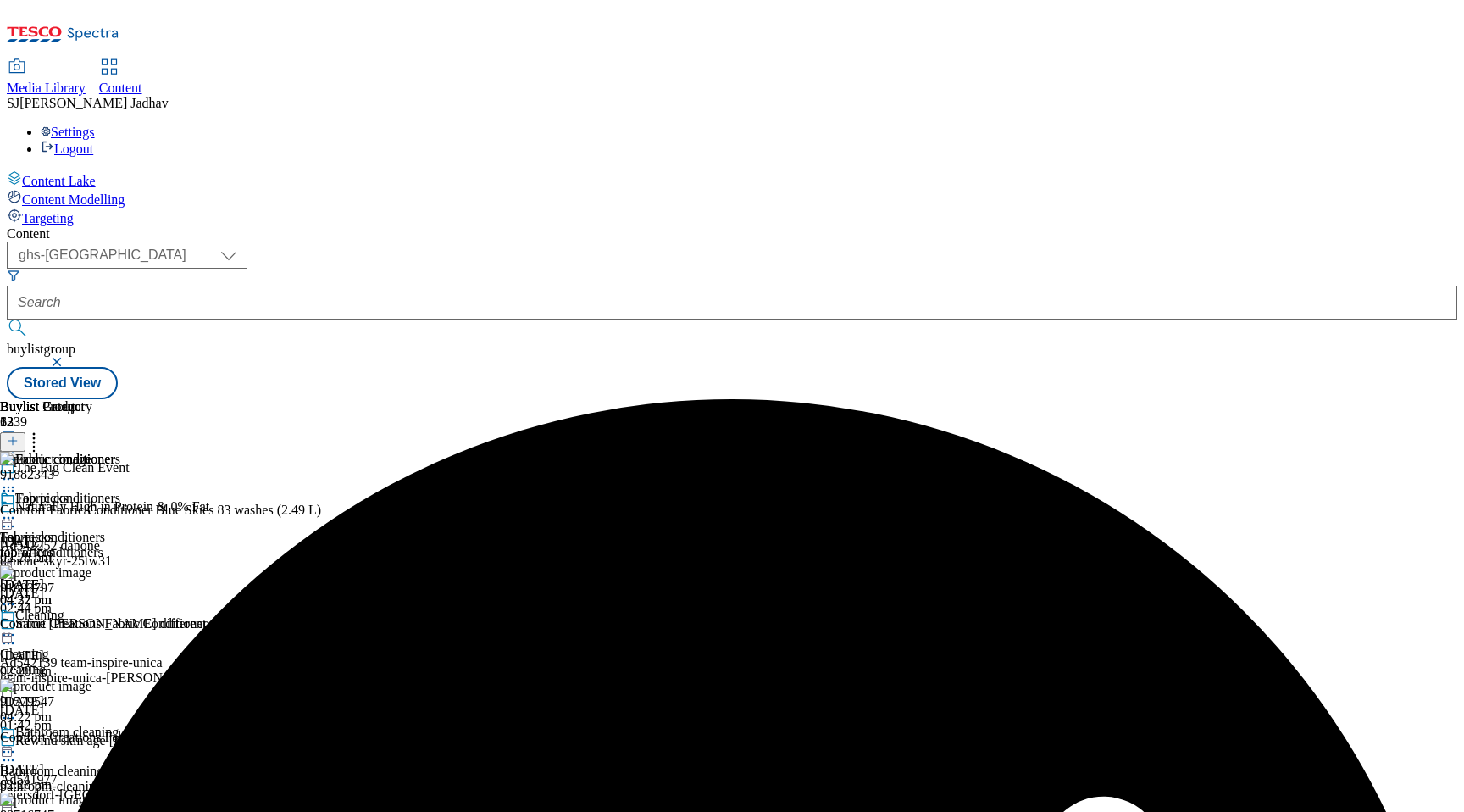
click at [10, 478] on circle at bounding box center [8, 479] width 3 height 3
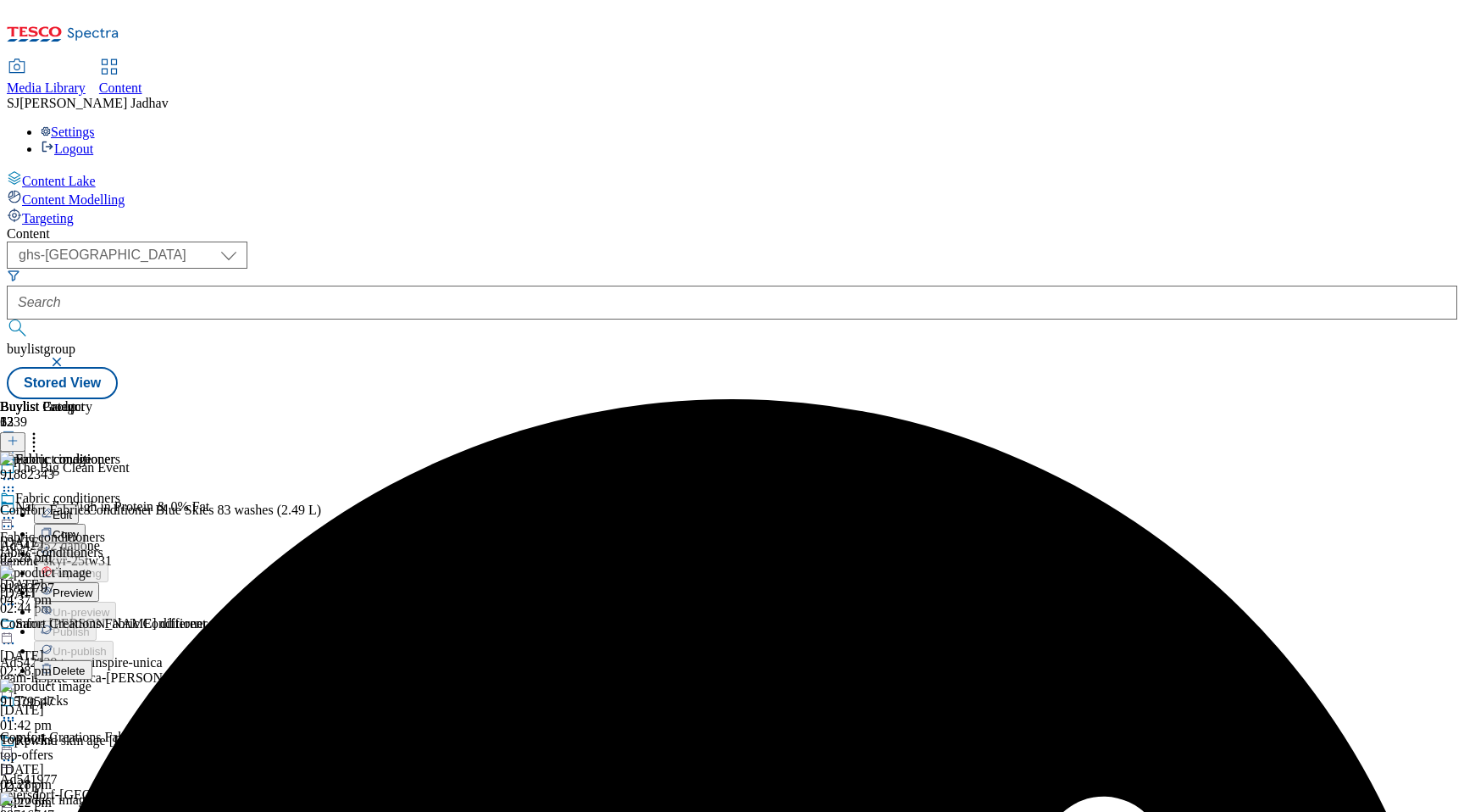
click at [768, 226] on div "Content" at bounding box center [732, 233] width 1450 height 15
